Goal: Obtain resource: Download file/media

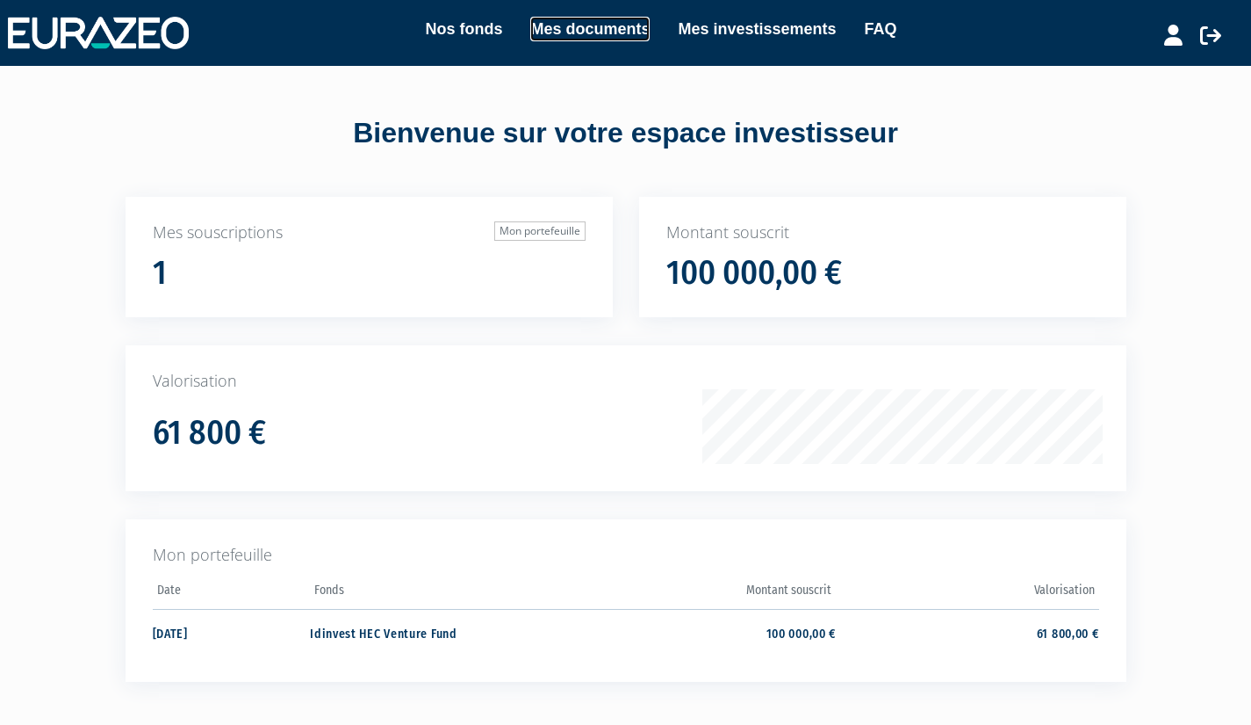
click at [604, 32] on link "Mes documents" at bounding box center [589, 29] width 119 height 25
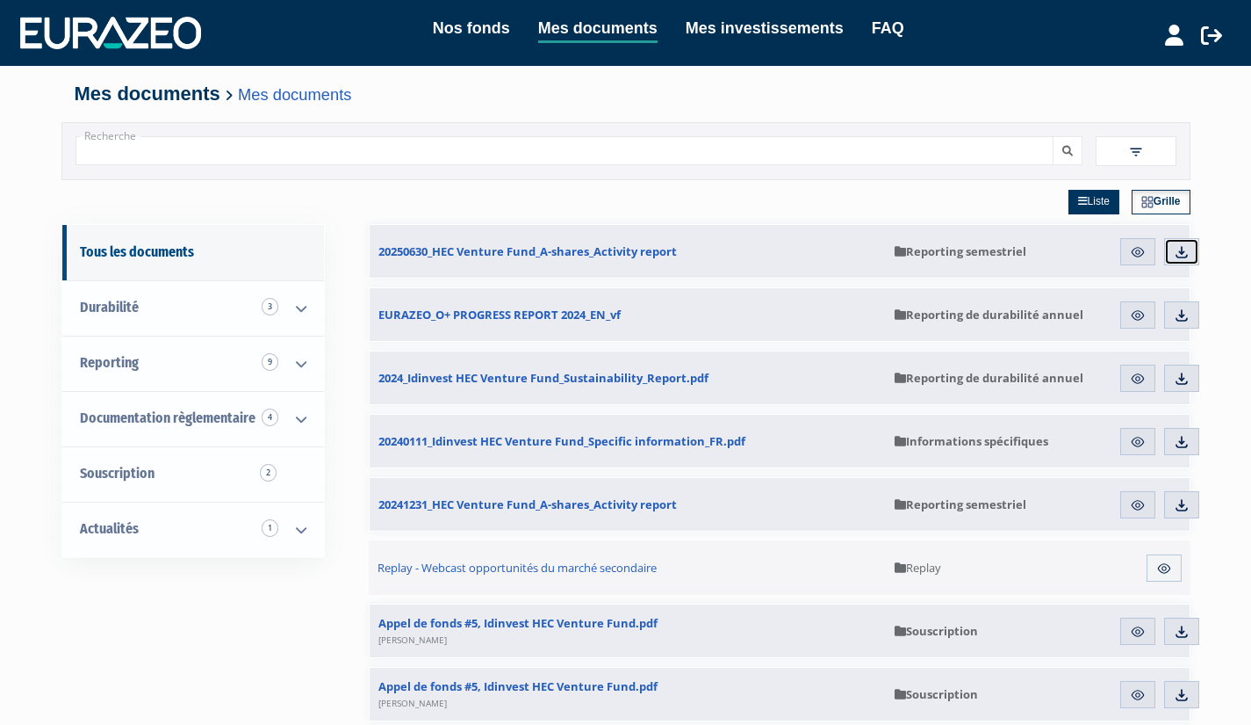
click at [1186, 259] on img at bounding box center [1182, 252] width 16 height 16
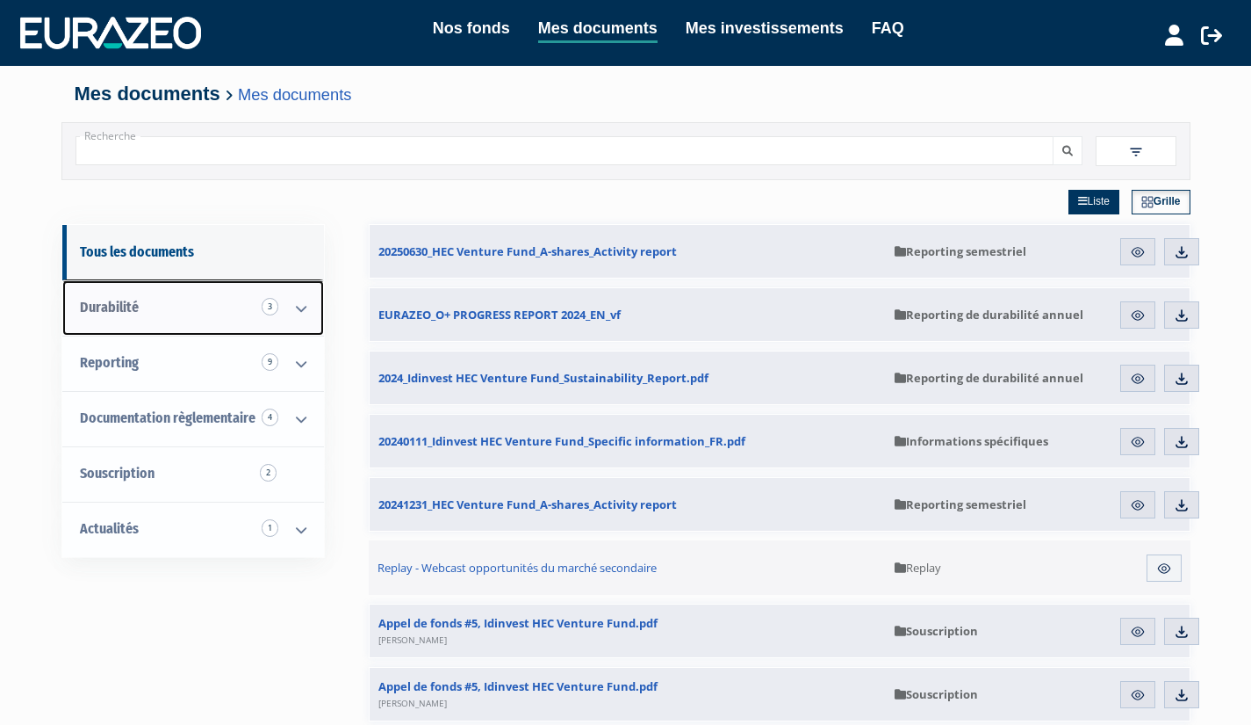
click at [237, 315] on link "Durabilité 3" at bounding box center [193, 307] width 262 height 55
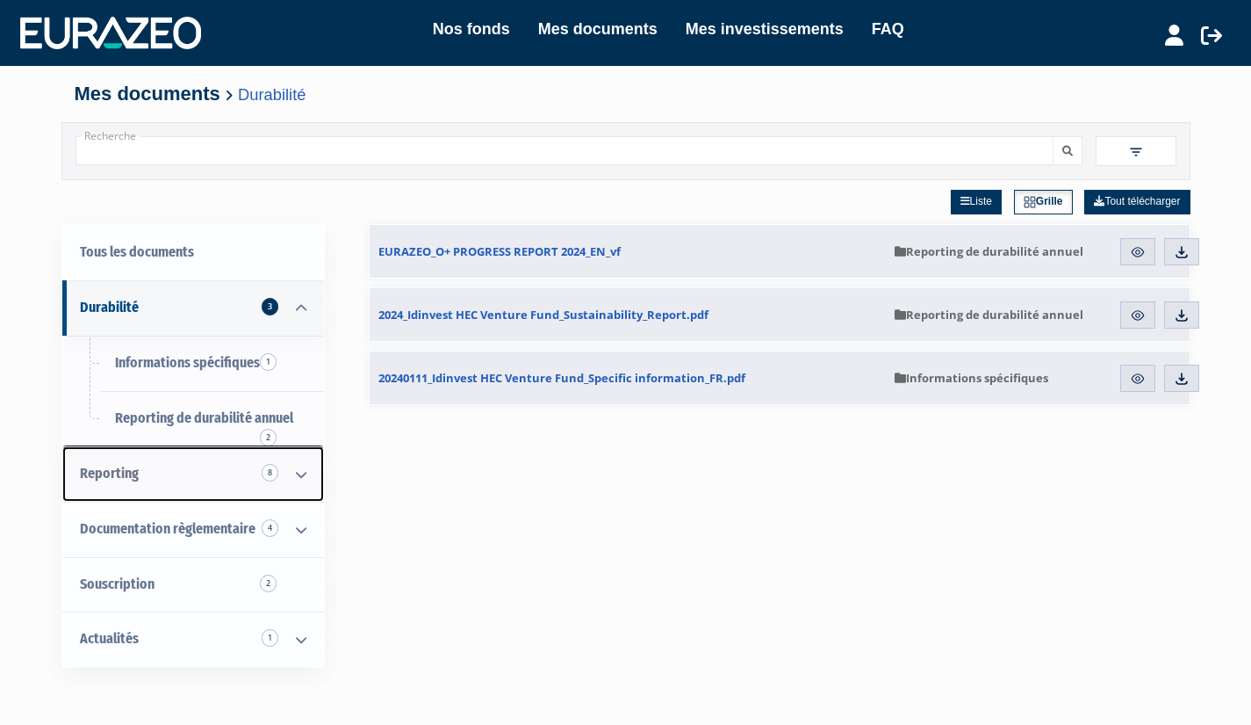
click at [287, 471] on icon at bounding box center [301, 474] width 46 height 54
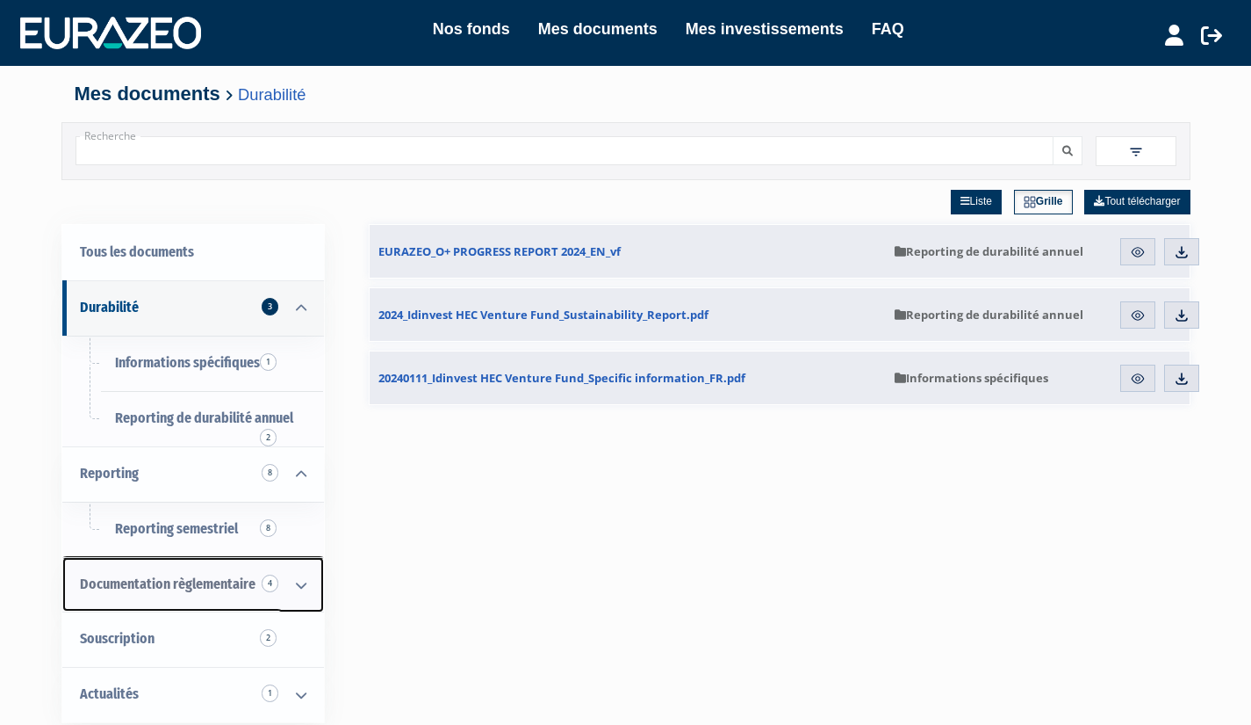
click at [305, 591] on icon at bounding box center [301, 585] width 46 height 54
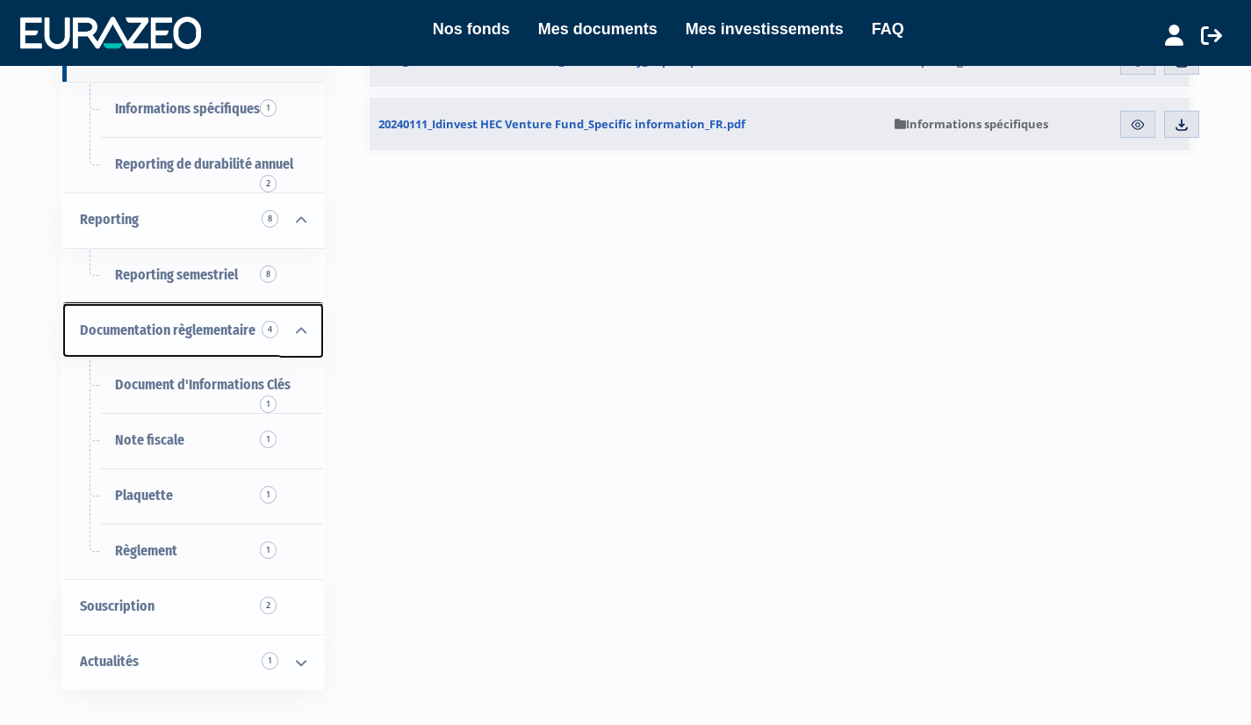
scroll to position [268, 0]
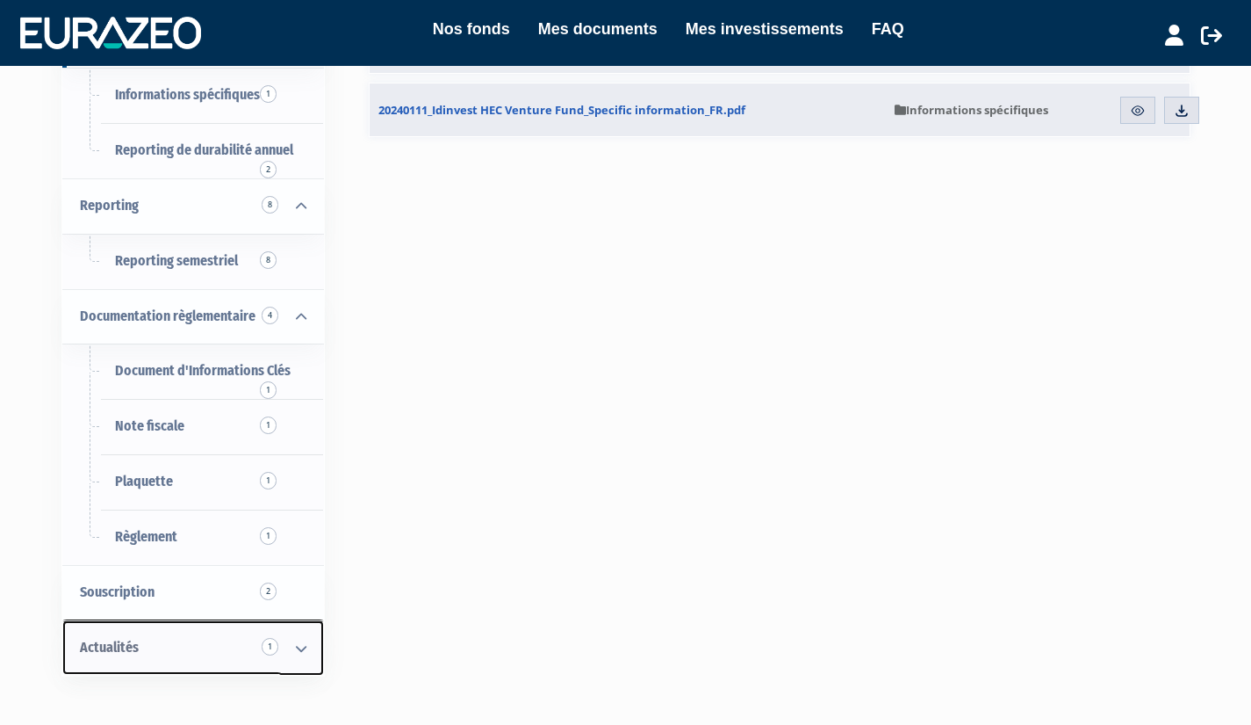
click at [304, 650] on icon at bounding box center [301, 648] width 46 height 54
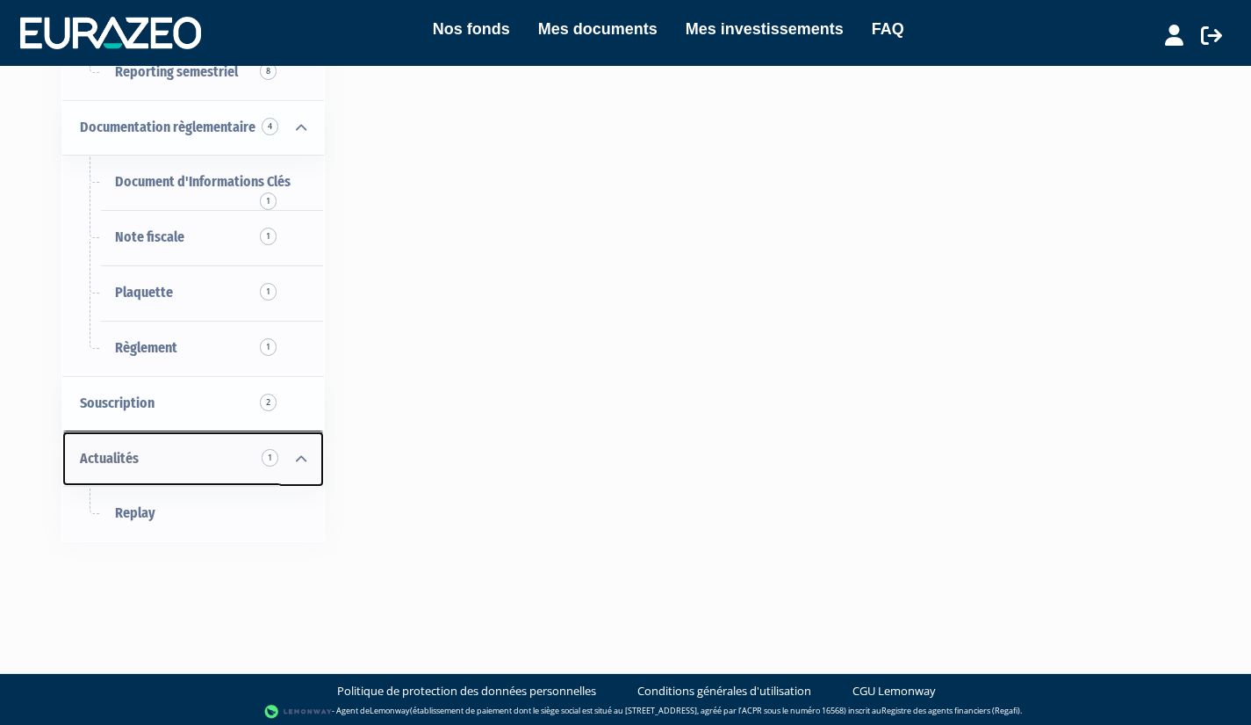
scroll to position [457, 0]
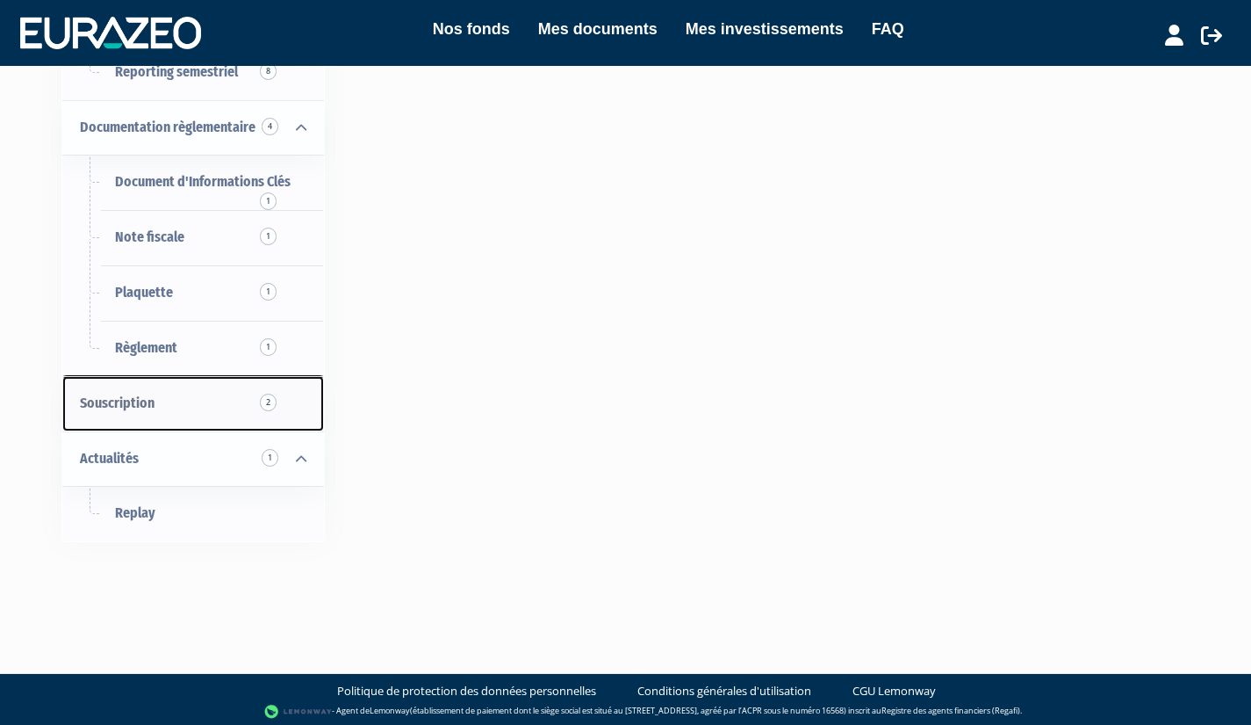
click at [272, 412] on link "Souscription 2" at bounding box center [193, 403] width 262 height 55
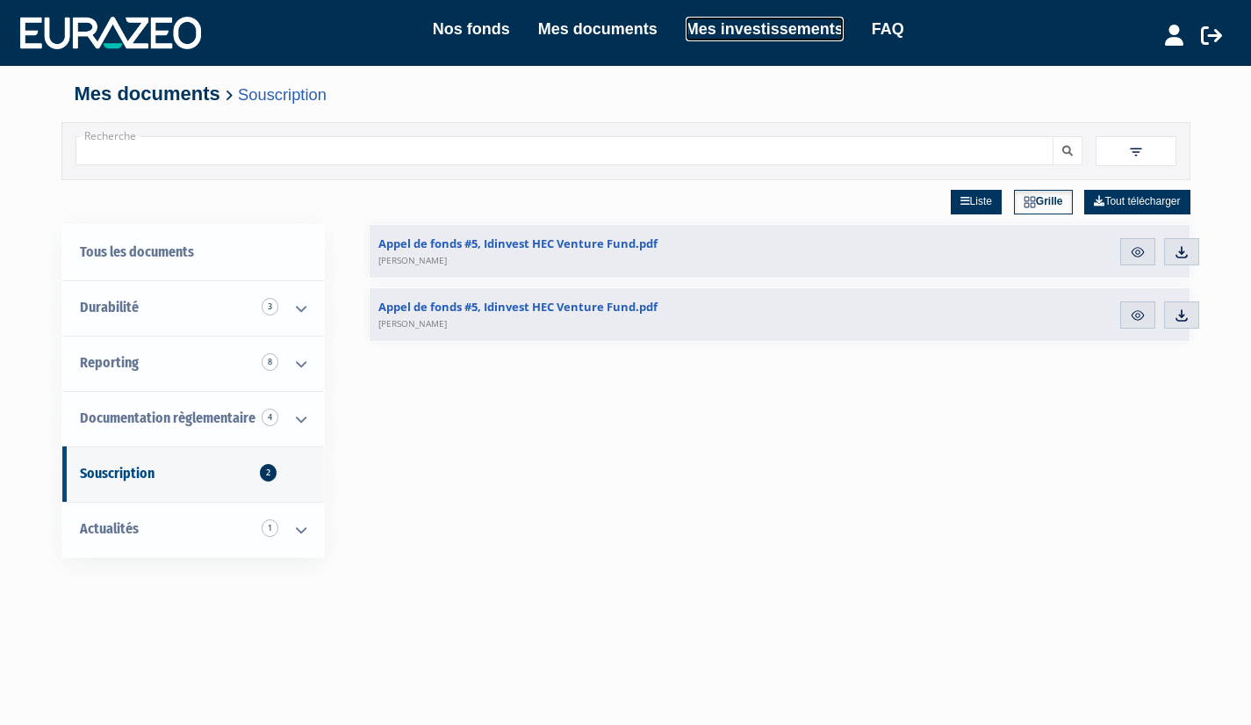
click at [775, 31] on link "Mes investissements" at bounding box center [765, 29] width 158 height 25
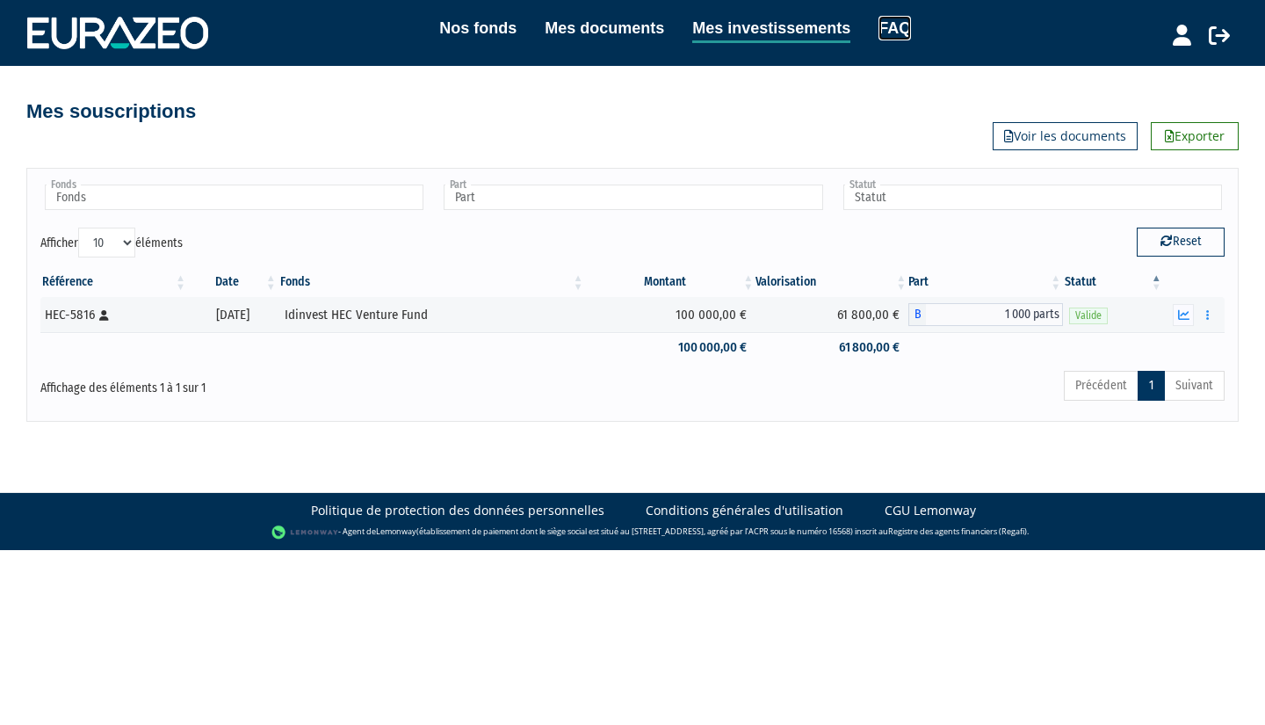
click at [907, 37] on link "FAQ" at bounding box center [894, 28] width 32 height 25
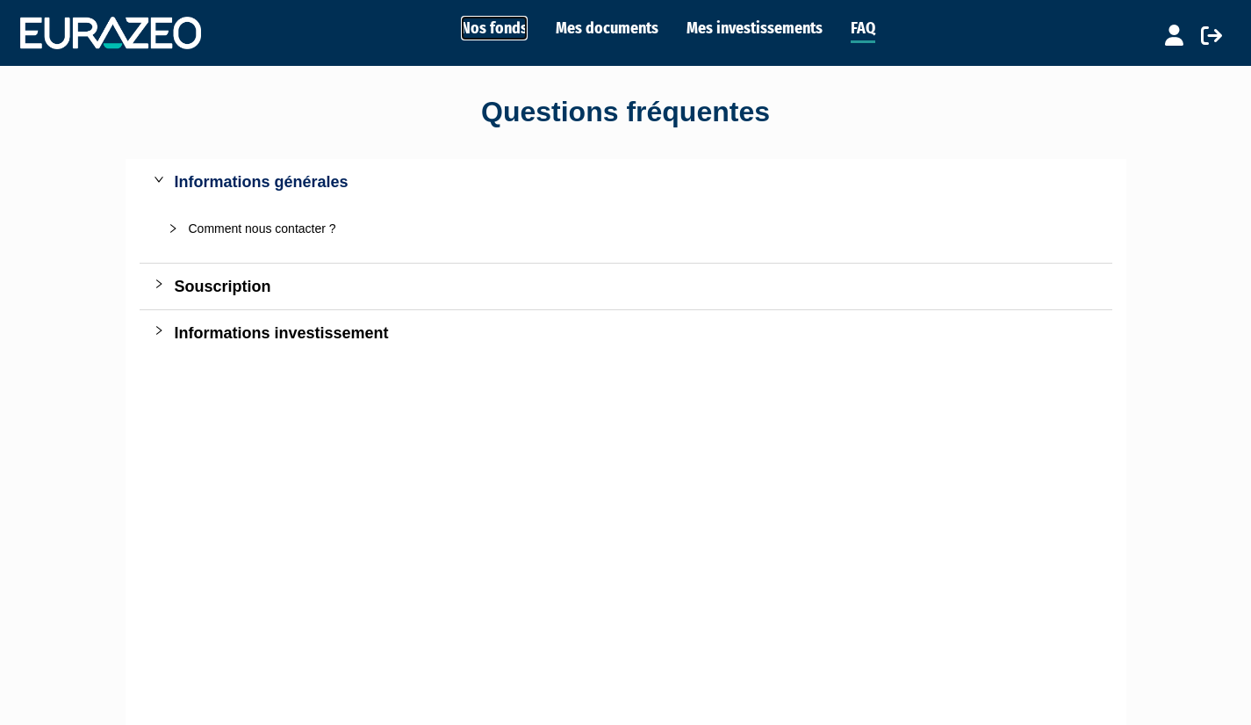
click at [494, 35] on link "Nos fonds" at bounding box center [494, 28] width 67 height 25
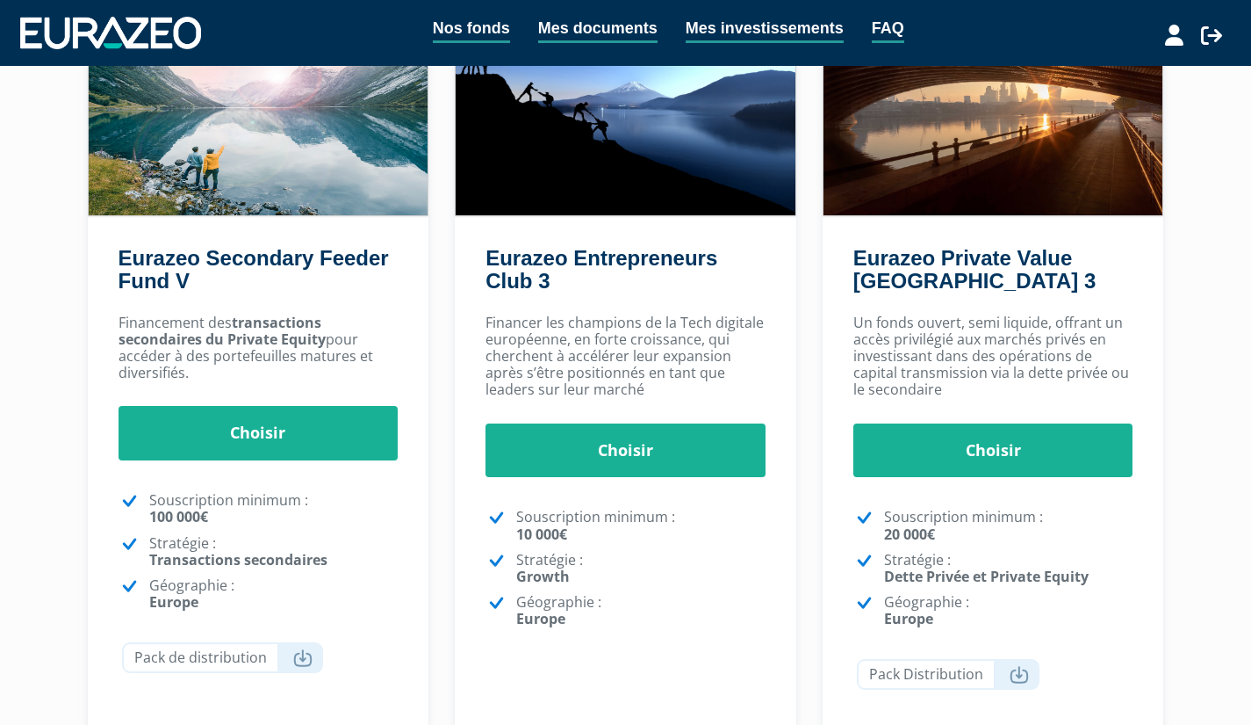
scroll to position [194, 0]
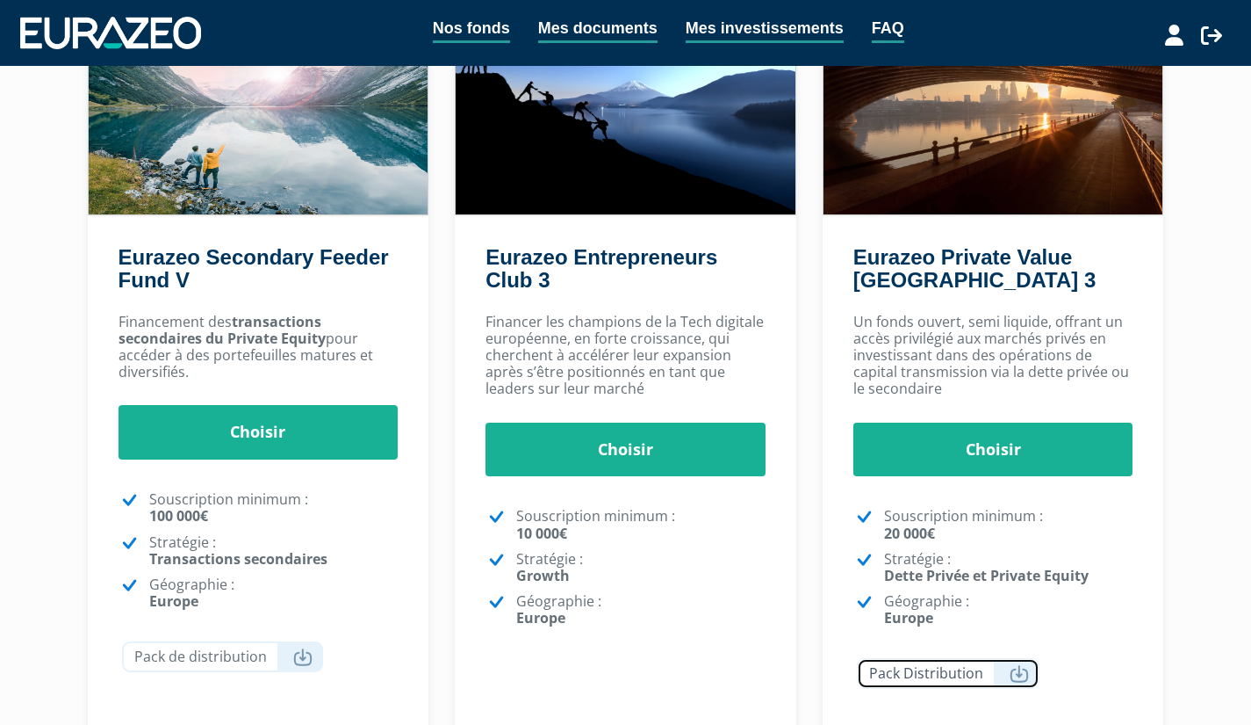
click at [1018, 676] on icon at bounding box center [1019, 674] width 19 height 18
